Goal: Information Seeking & Learning: Learn about a topic

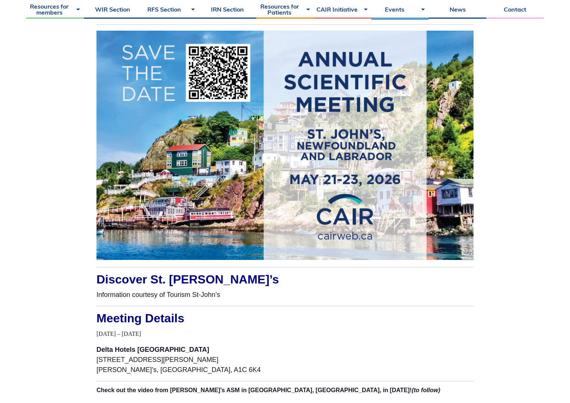
scroll to position [471, 0]
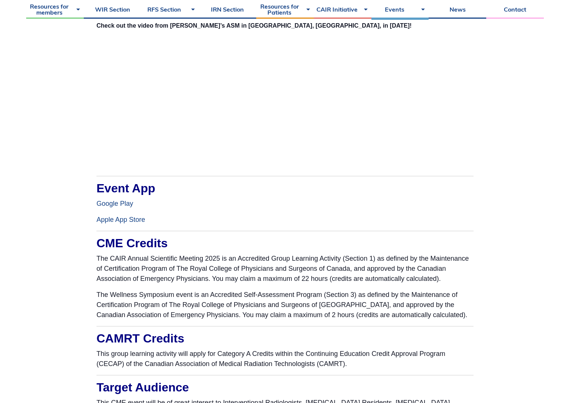
scroll to position [532, 0]
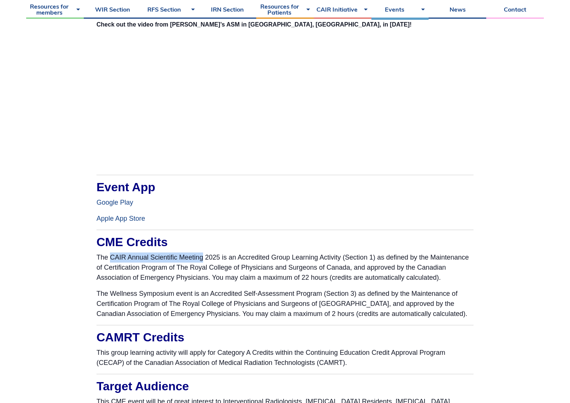
drag, startPoint x: 110, startPoint y: 234, endPoint x: 204, endPoint y: 234, distance: 94.2
click at [204, 253] on p "The CAIR Annual Scientific Meeting 2025 is an Accredited Group Learning Activit…" at bounding box center [284, 268] width 377 height 30
copy p "CAIR Annual Scientific Meeting"
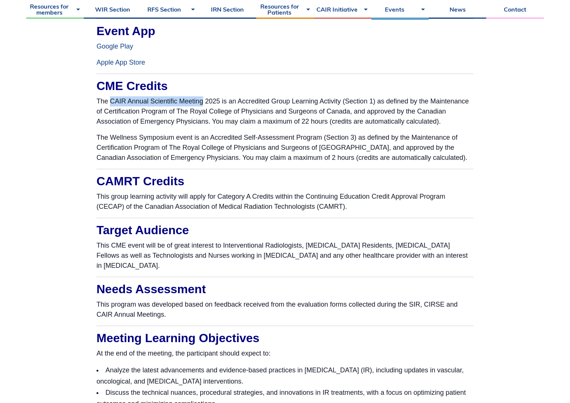
scroll to position [689, 0]
